Goal: Task Accomplishment & Management: Manage account settings

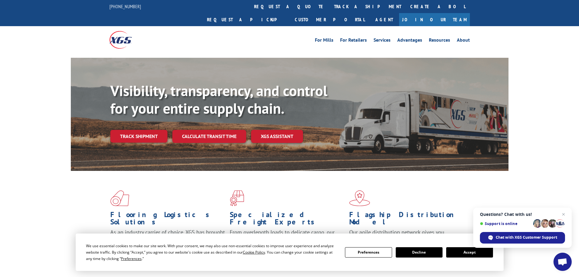
click at [375, 253] on button "Preferences" at bounding box center [368, 252] width 47 height 10
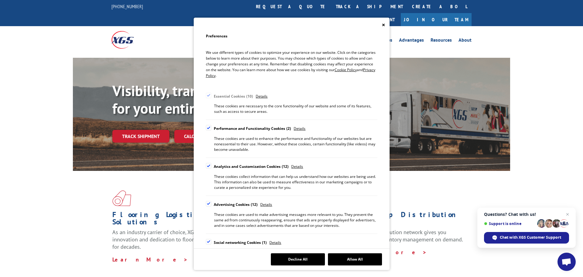
click at [207, 128] on div "Cookie Consent Preferences" at bounding box center [208, 127] width 5 height 5
click at [0, 0] on input "Performance and Functionality Cookies 2" at bounding box center [0, 0] width 0 height 0
click at [211, 166] on div "Cookie Consent Preferences" at bounding box center [208, 165] width 5 height 5
click at [0, 0] on input "Analytics and Customization Cookies 12" at bounding box center [0, 0] width 0 height 0
click at [208, 204] on div "Cookie Consent Preferences" at bounding box center [208, 203] width 5 height 5
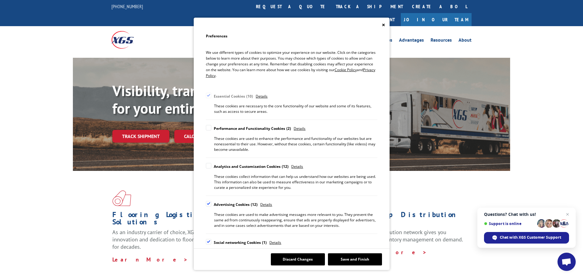
click at [0, 0] on input "Advertising Cookies 12" at bounding box center [0, 0] width 0 height 0
click at [209, 241] on div "Cookie Consent Preferences" at bounding box center [208, 241] width 5 height 5
click at [0, 0] on input "Social networking Cookies 1" at bounding box center [0, 0] width 0 height 0
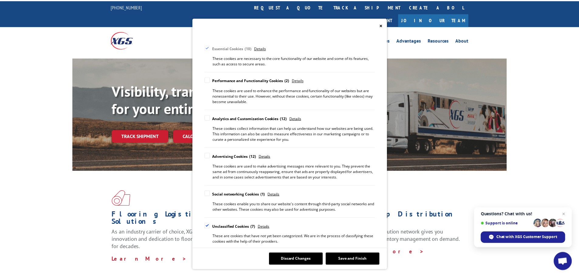
scroll to position [50, 0]
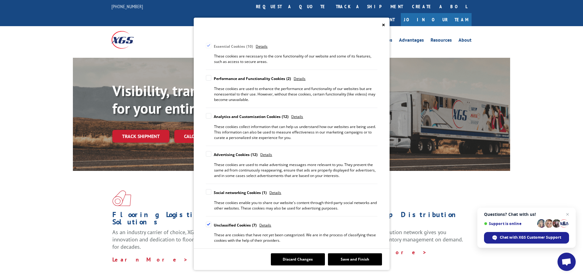
click at [210, 224] on div "Cookie Consent Preferences" at bounding box center [208, 223] width 5 height 5
click at [0, 0] on input "Unclassified Cookies 7" at bounding box center [0, 0] width 0 height 0
click at [349, 261] on button "Save and Finish" at bounding box center [355, 259] width 54 height 12
